Goal: Information Seeking & Learning: Stay updated

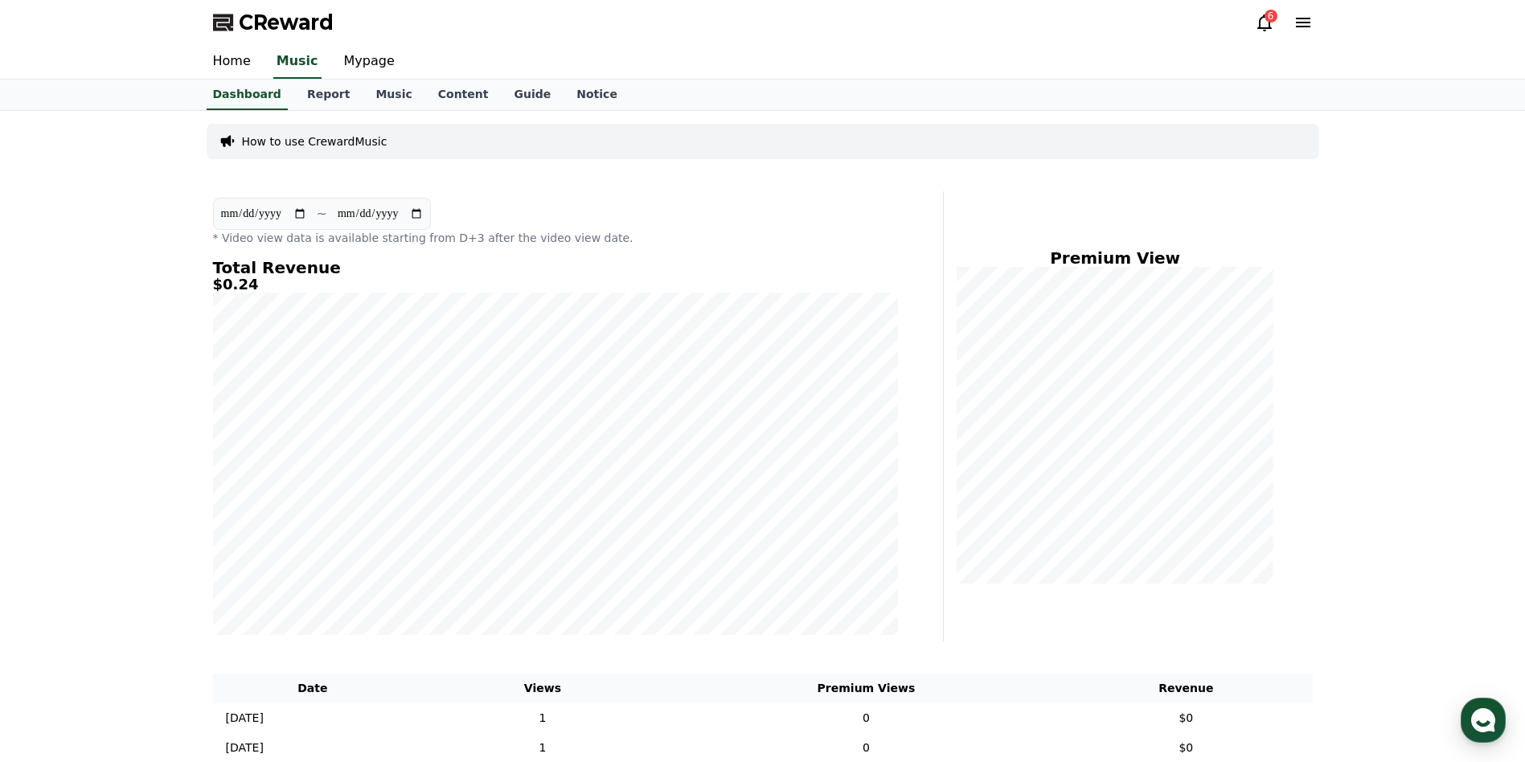
click at [1266, 17] on div "6" at bounding box center [1271, 16] width 13 height 13
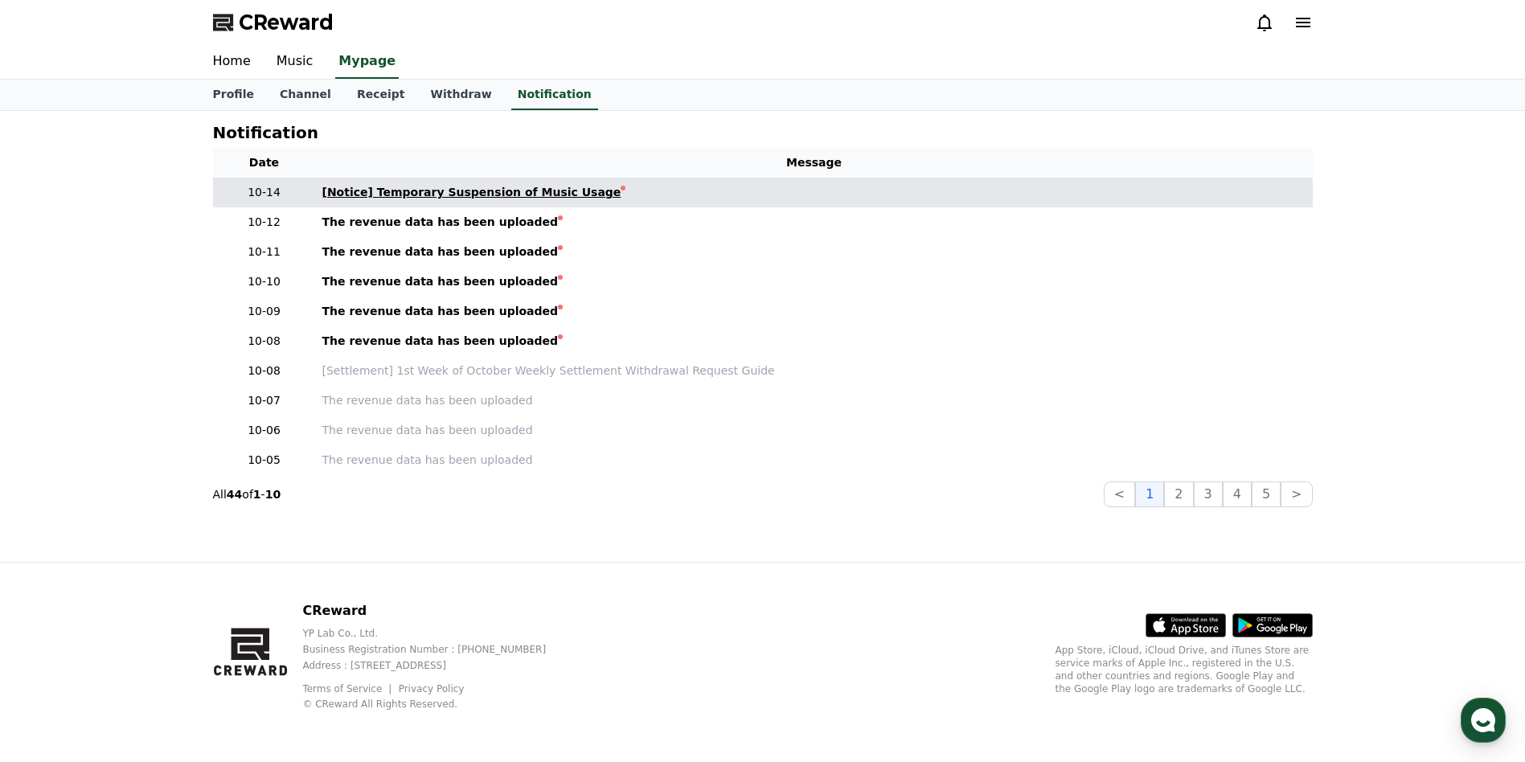
click at [449, 196] on div "[Notice] Temporary Suspension of Music Usage" at bounding box center [471, 192] width 299 height 17
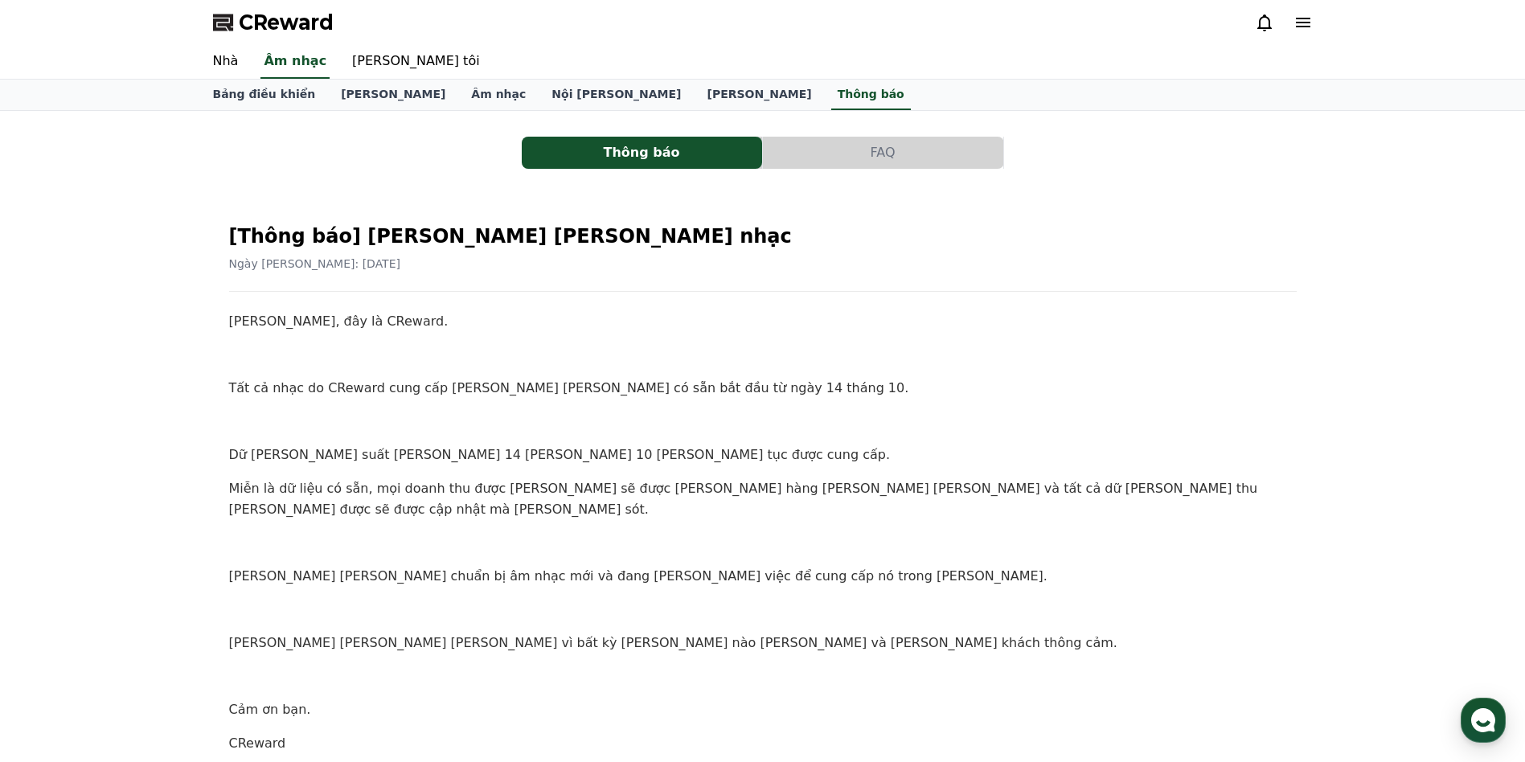
click at [1260, 26] on icon at bounding box center [1265, 22] width 14 height 17
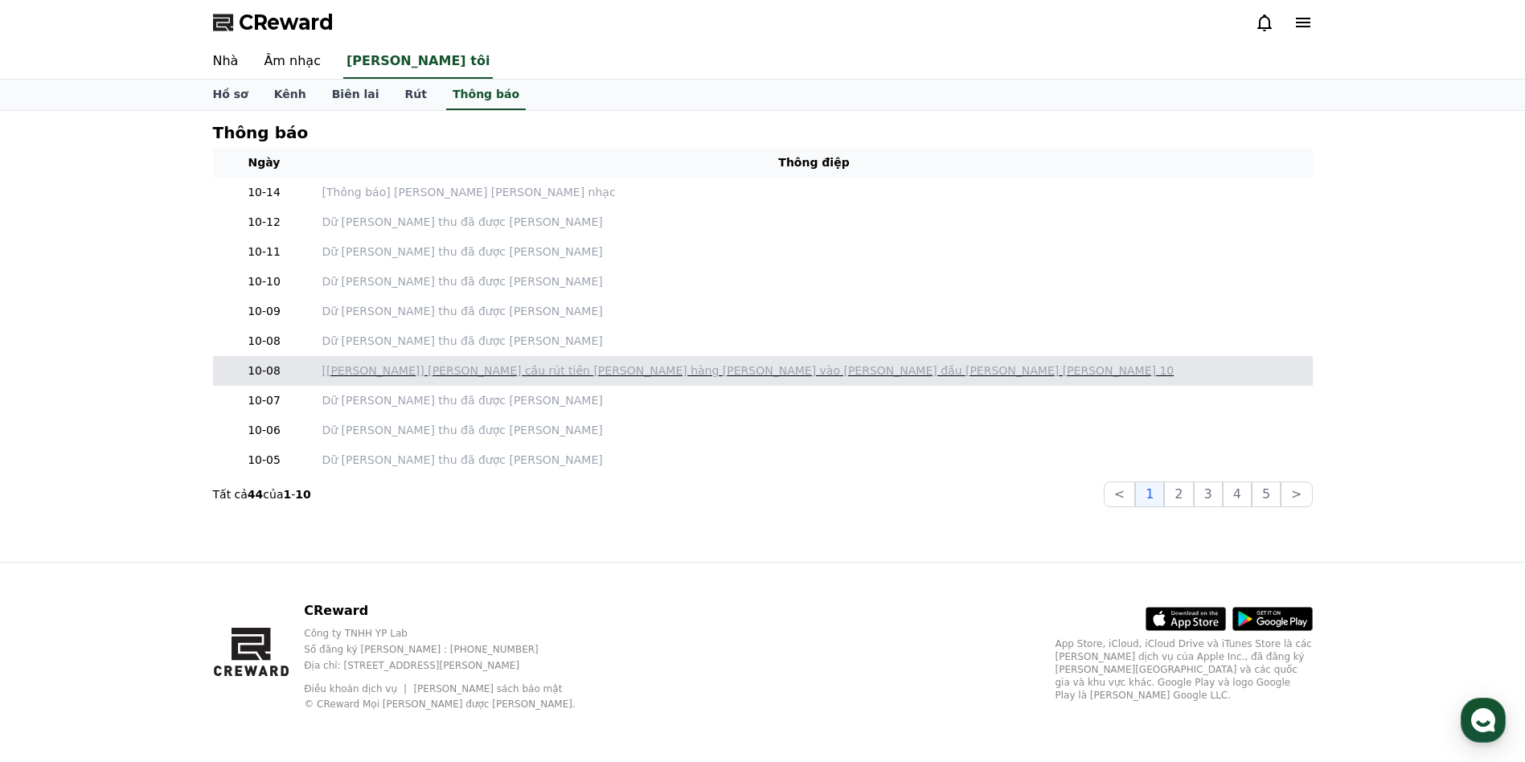
click at [526, 374] on p "[[PERSON_NAME]] [PERSON_NAME] cầu rút tiền [PERSON_NAME] hàng [PERSON_NAME] vào…" at bounding box center [814, 371] width 984 height 17
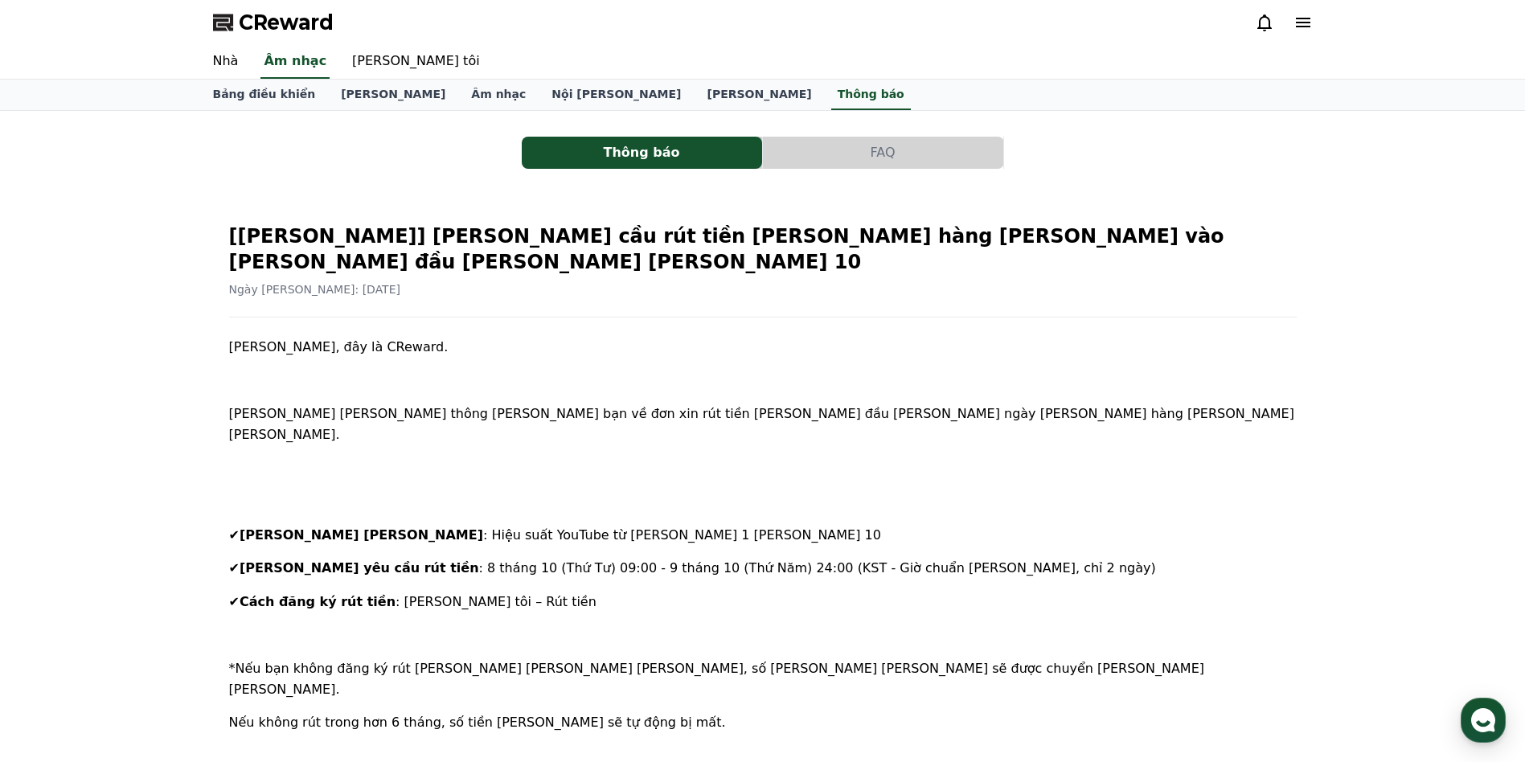
click at [1265, 27] on icon at bounding box center [1265, 22] width 14 height 17
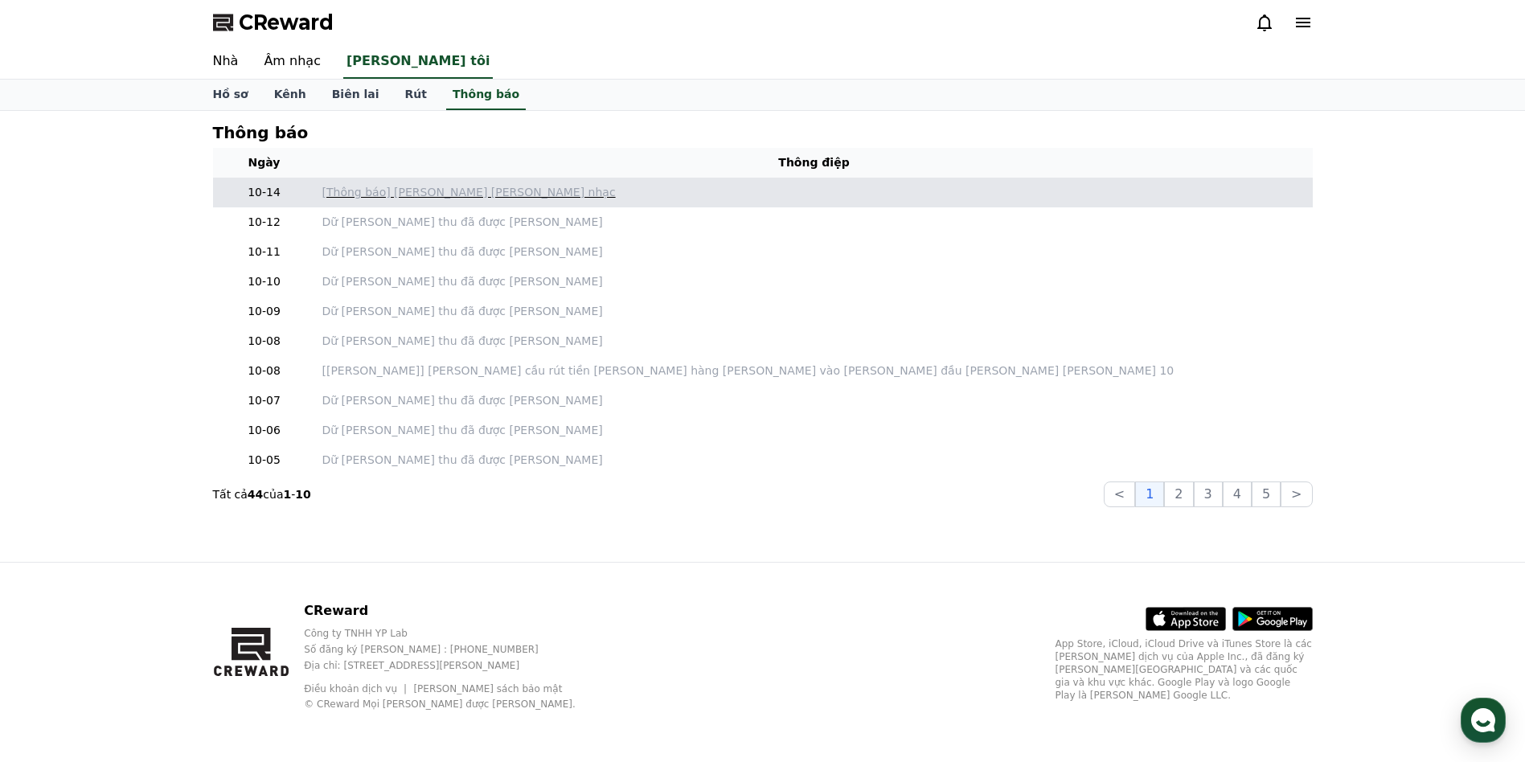
click at [476, 196] on p "[Thông báo] [PERSON_NAME] [PERSON_NAME] nhạc" at bounding box center [814, 192] width 984 height 17
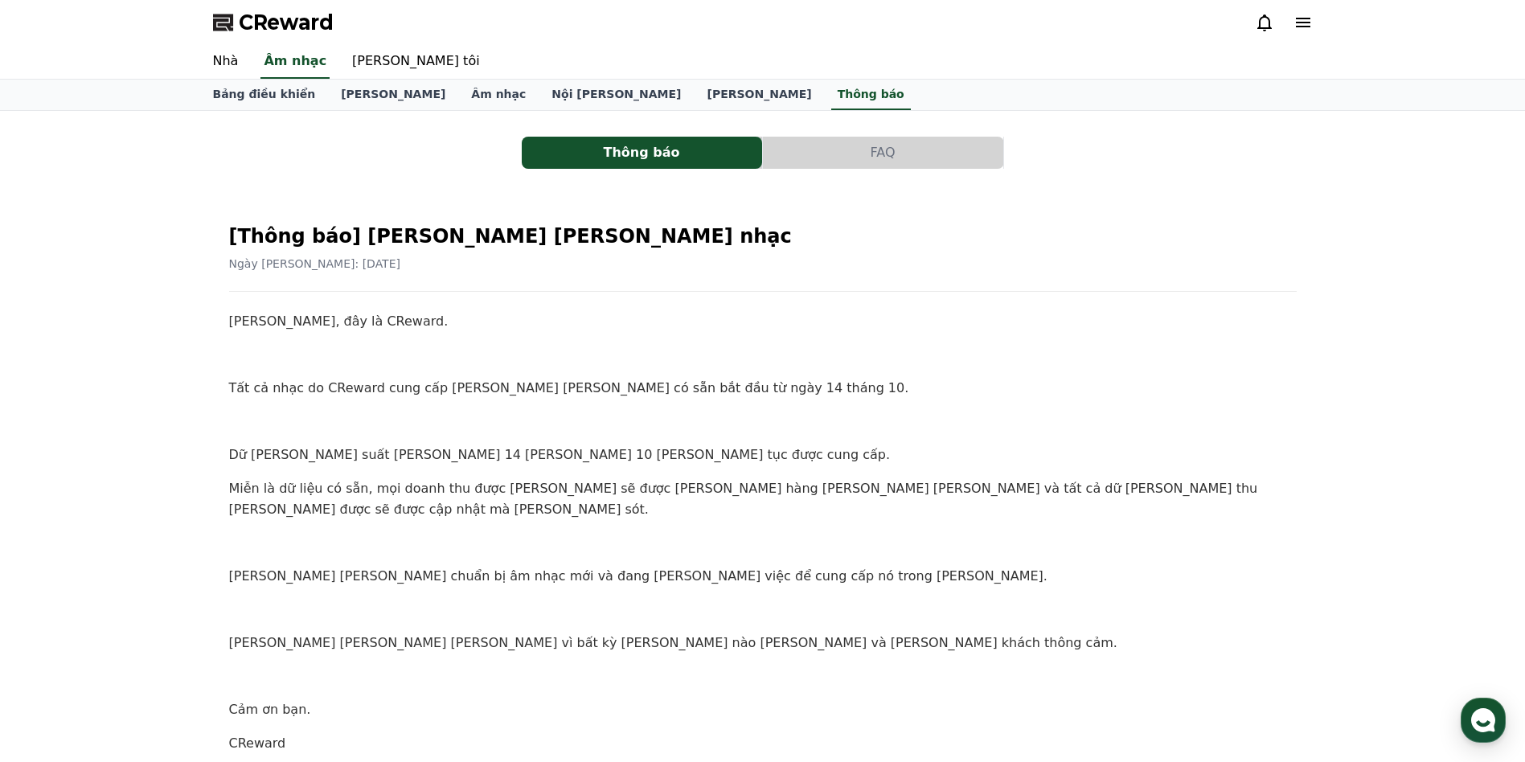
click at [158, 405] on div "Thông báo FAQ [Thông báo] [PERSON_NAME] [PERSON_NAME] nhạc Ngày [PERSON_NAME]: …" at bounding box center [762, 471] width 1525 height 720
click at [115, 174] on div "Thông báo FAQ [Thông báo] [PERSON_NAME] [PERSON_NAME] nhạc Ngày [PERSON_NAME]: …" at bounding box center [762, 471] width 1525 height 720
